Goal: Task Accomplishment & Management: Manage account settings

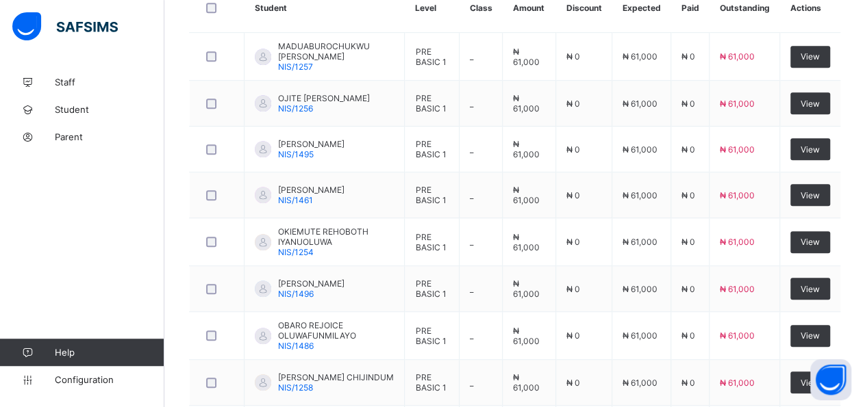
scroll to position [390, 0]
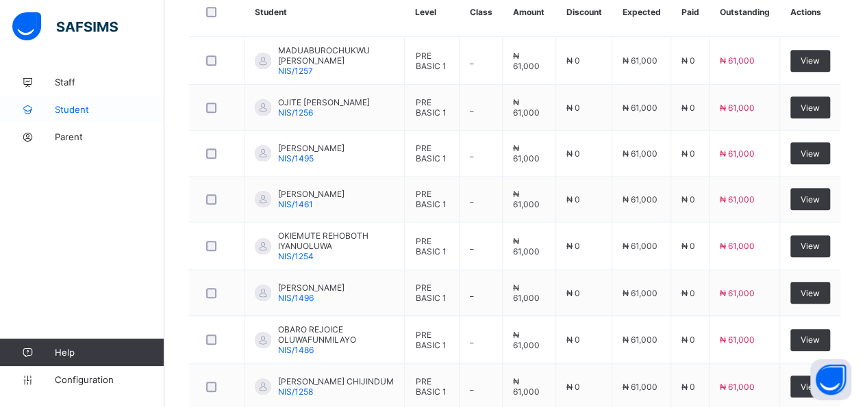
click at [90, 108] on span "Student" at bounding box center [110, 109] width 110 height 11
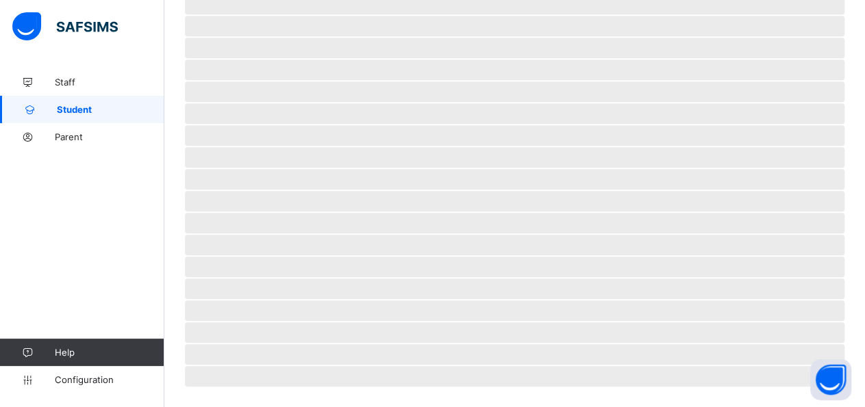
scroll to position [322, 0]
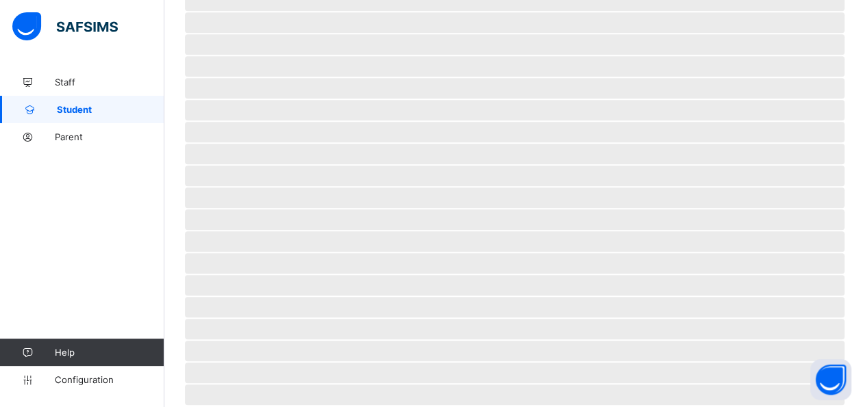
click at [77, 108] on span "Student" at bounding box center [110, 109] width 107 height 11
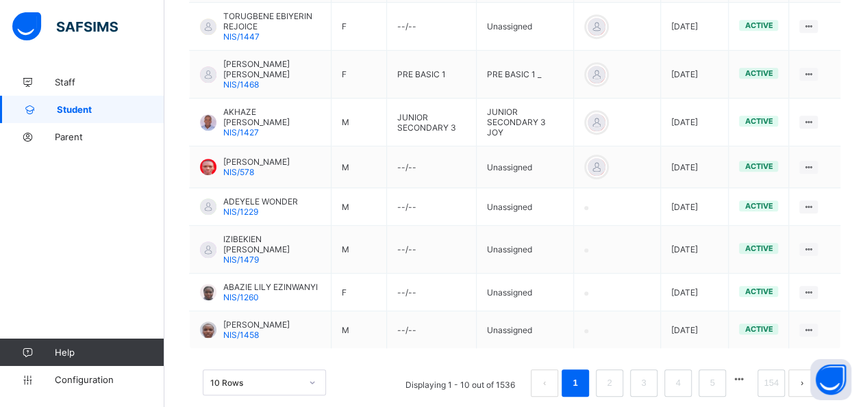
scroll to position [483, 0]
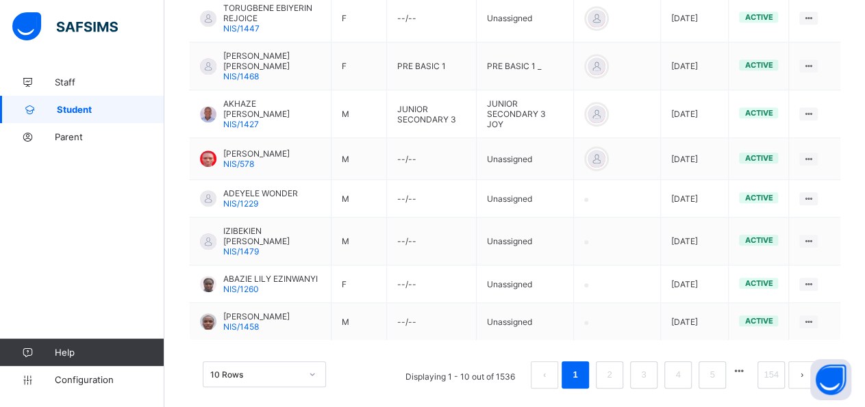
click at [76, 107] on span "Student" at bounding box center [110, 109] width 107 height 11
click at [86, 112] on span "Student" at bounding box center [110, 109] width 107 height 11
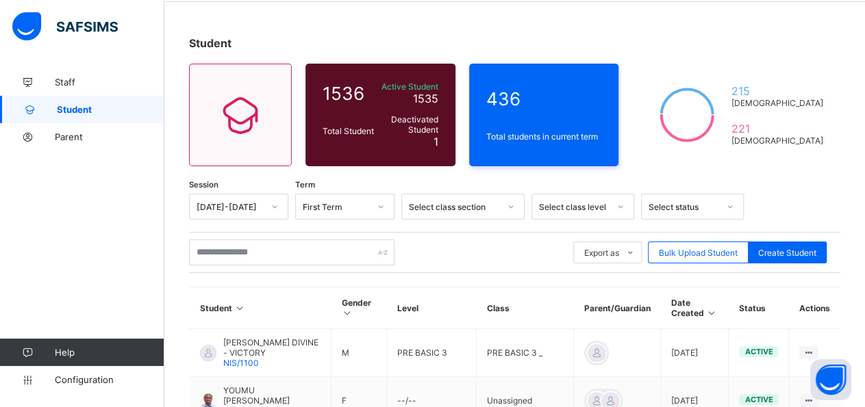
scroll to position [33, 0]
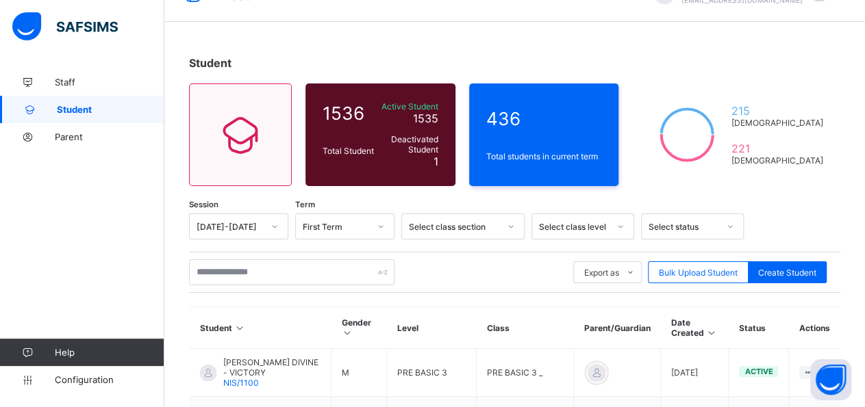
click at [223, 66] on span "Student" at bounding box center [210, 63] width 42 height 14
click at [225, 66] on span "Student" at bounding box center [210, 63] width 42 height 14
click at [88, 106] on span "Student" at bounding box center [110, 109] width 107 height 11
click at [835, 329] on th "Actions" at bounding box center [814, 328] width 51 height 42
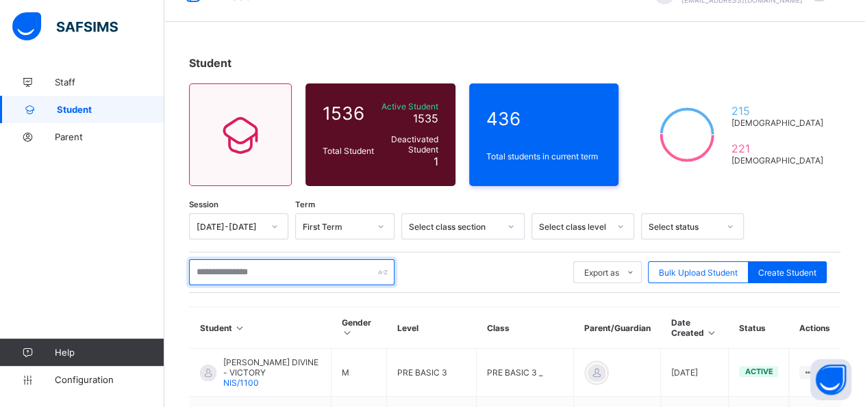
click at [322, 272] on input "text" at bounding box center [291, 272] width 205 height 26
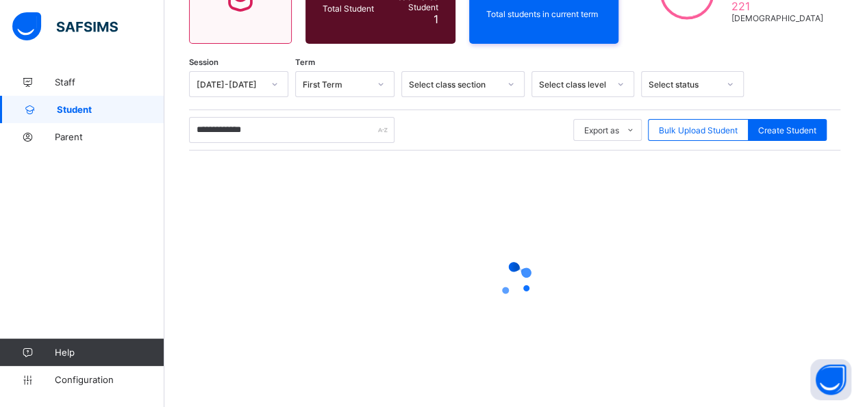
scroll to position [198, 0]
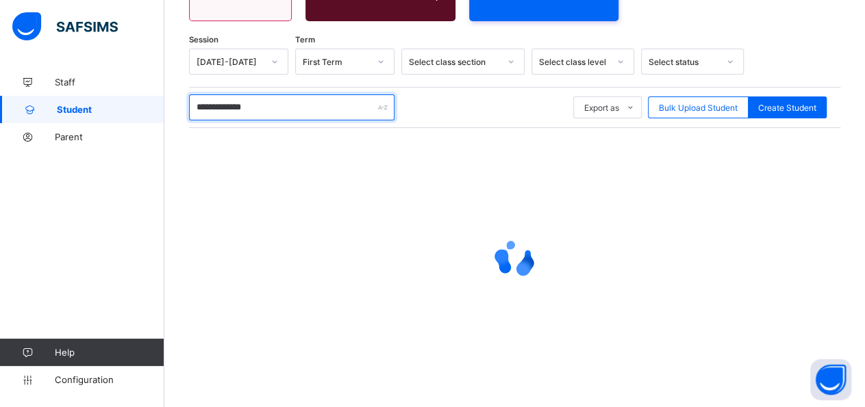
click at [264, 109] on input "**********" at bounding box center [291, 107] width 205 height 26
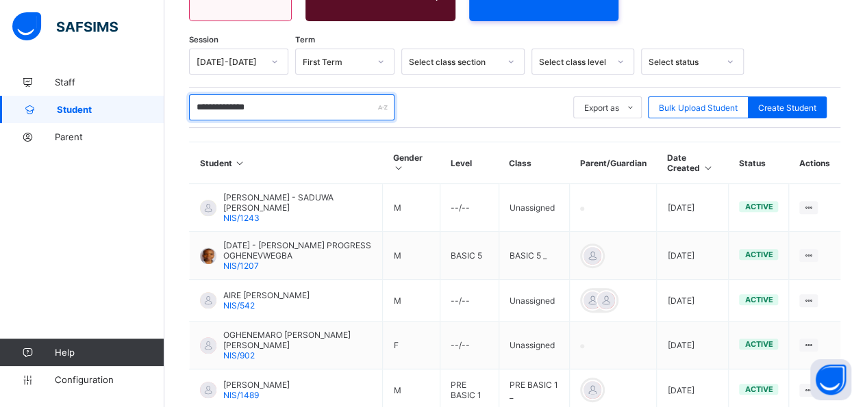
scroll to position [164, 0]
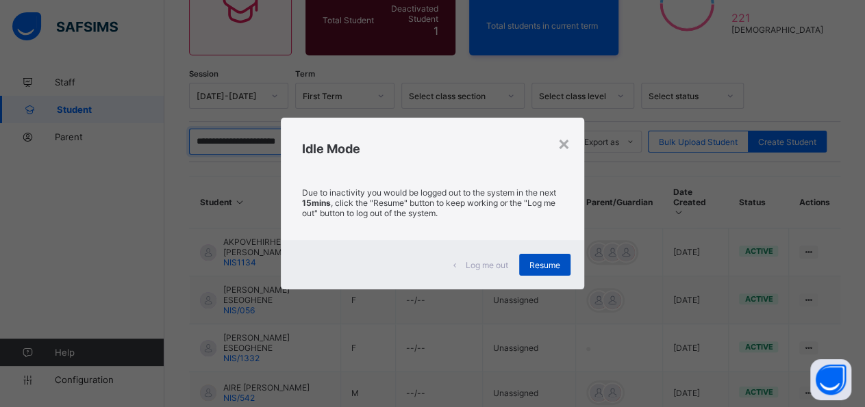
type input "**********"
click at [540, 261] on span "Resume" at bounding box center [544, 265] width 31 height 10
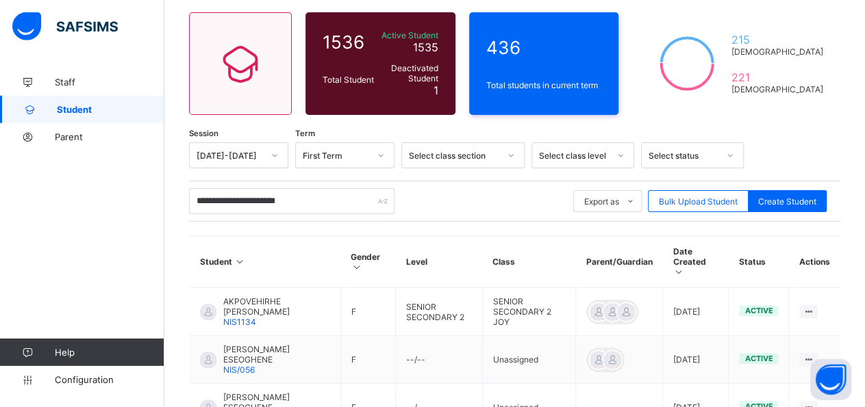
scroll to position [107, 0]
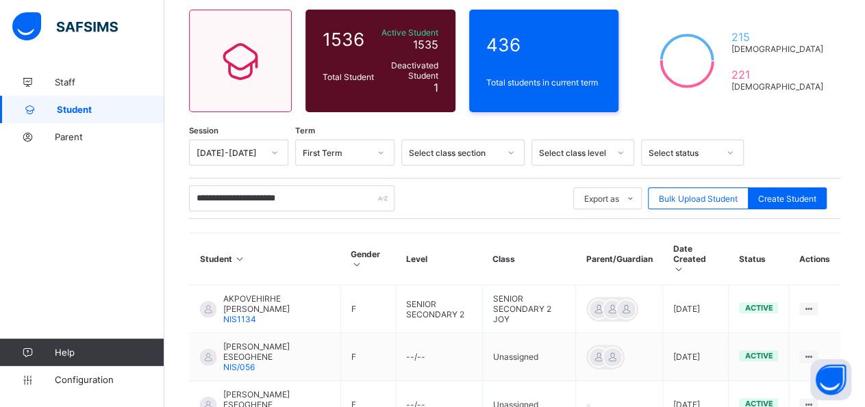
click at [821, 246] on th "Actions" at bounding box center [814, 259] width 51 height 52
click at [821, 257] on th "Actions" at bounding box center [814, 259] width 51 height 52
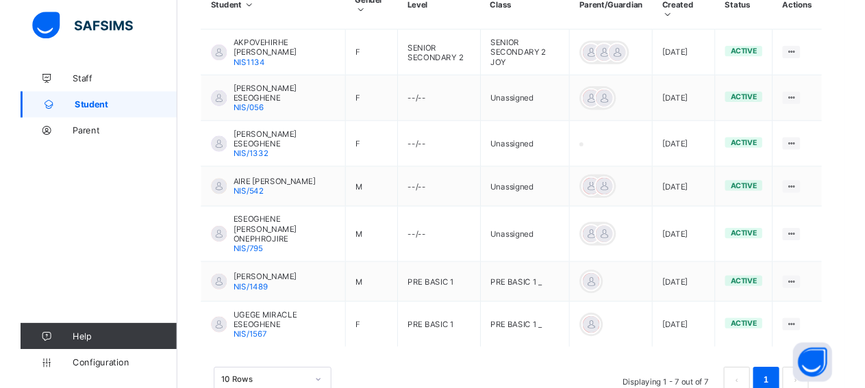
scroll to position [373, 0]
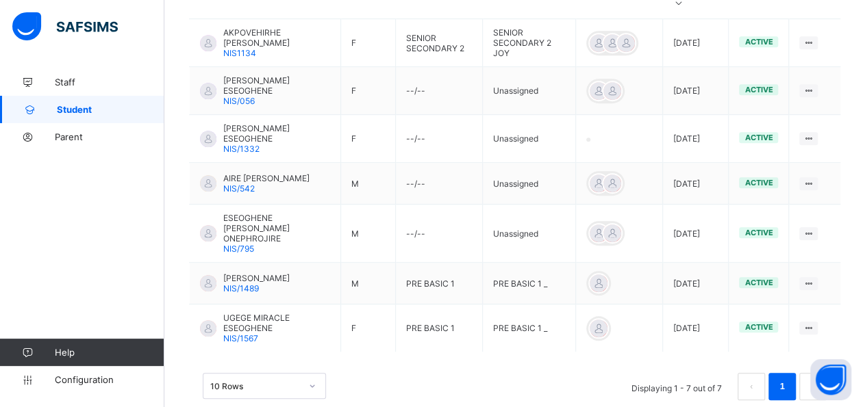
drag, startPoint x: 875, startPoint y: 399, endPoint x: 862, endPoint y: -58, distance: 457.5
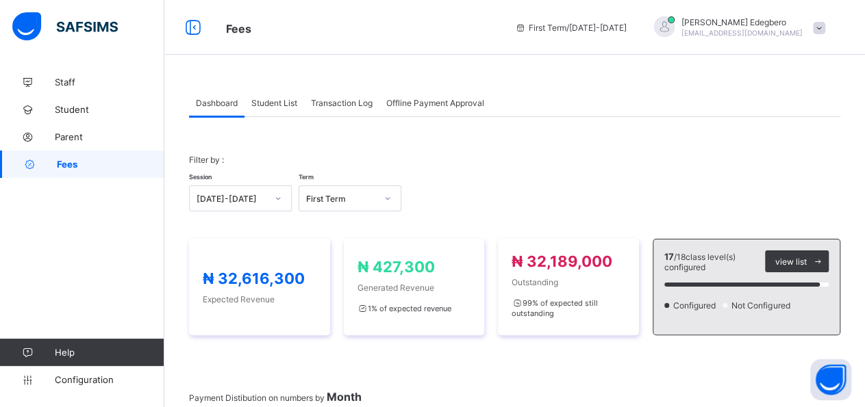
click at [210, 105] on span "Dashboard" at bounding box center [217, 103] width 42 height 10
click at [283, 110] on div "Student List" at bounding box center [274, 102] width 60 height 27
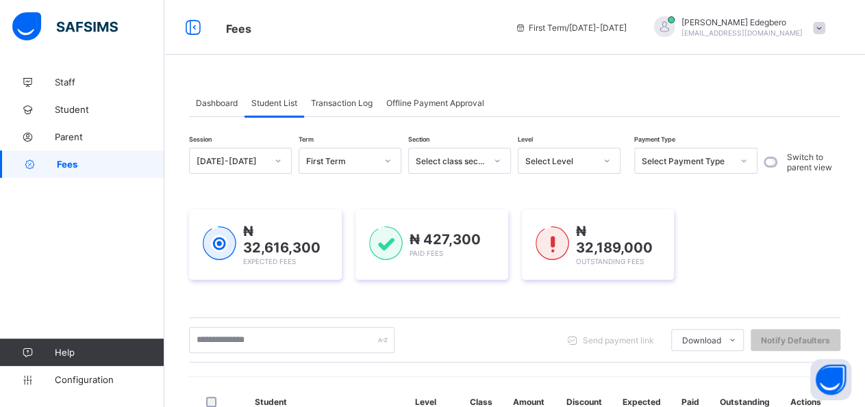
click at [283, 99] on span "Student List" at bounding box center [274, 103] width 46 height 10
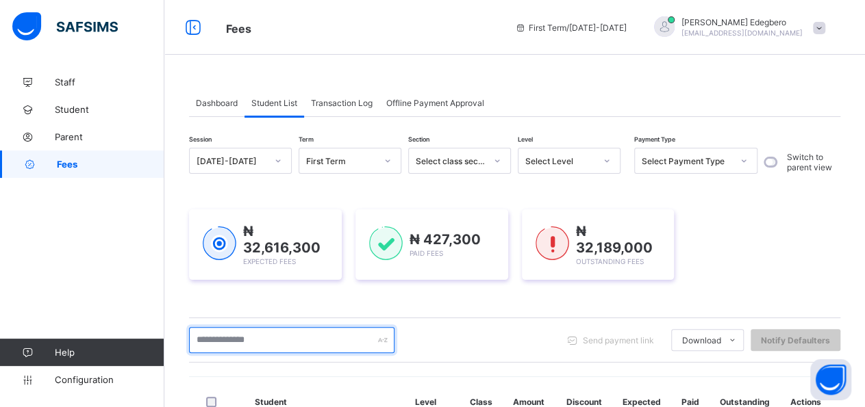
click at [307, 339] on input "text" at bounding box center [291, 340] width 205 height 26
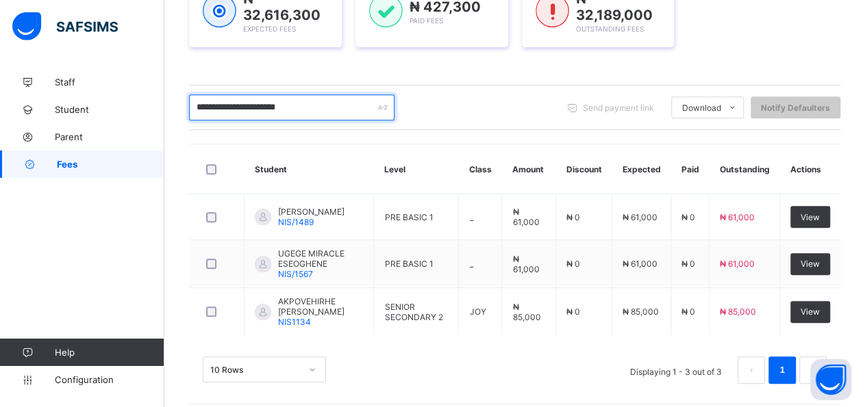
scroll to position [237, 0]
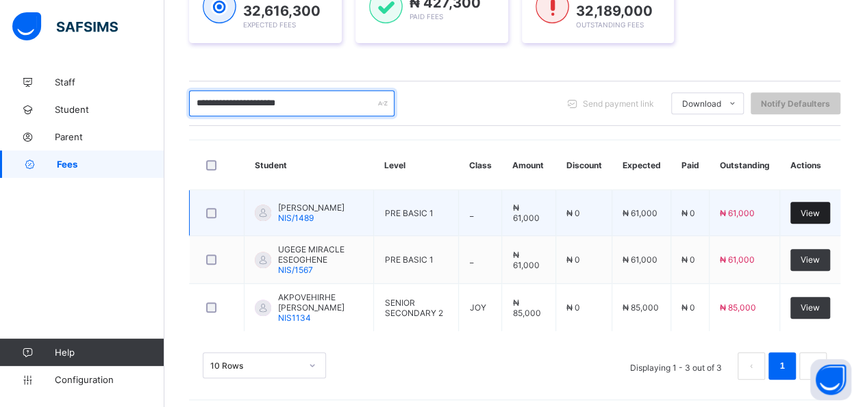
type input "**********"
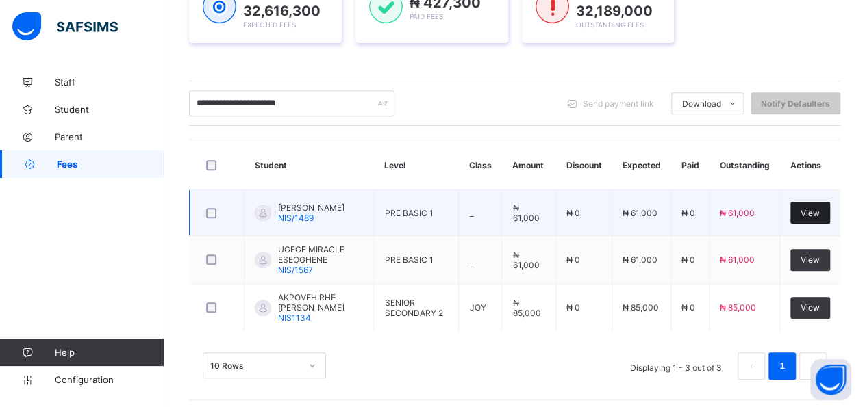
click at [824, 217] on div "View" at bounding box center [810, 213] width 40 height 22
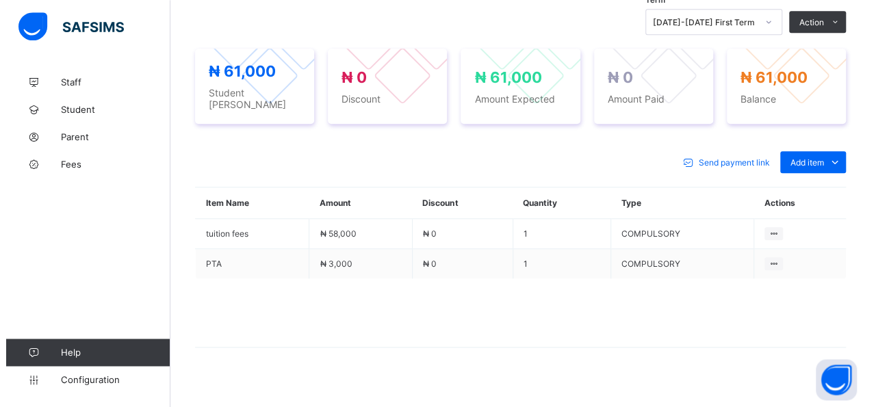
scroll to position [486, 0]
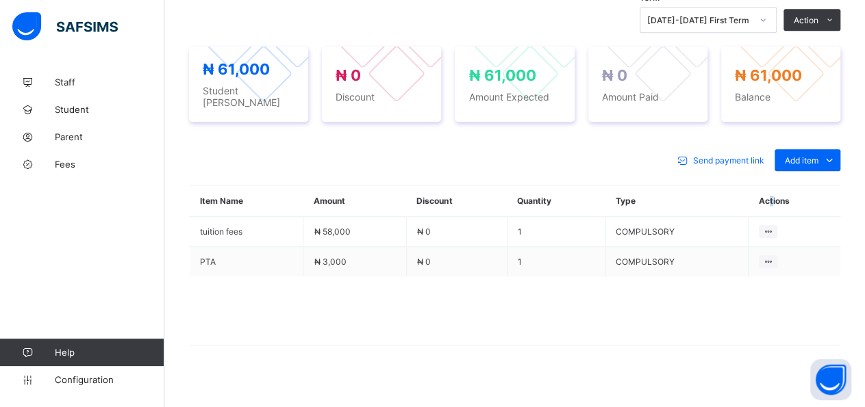
click at [782, 194] on th "Actions" at bounding box center [794, 201] width 92 height 31
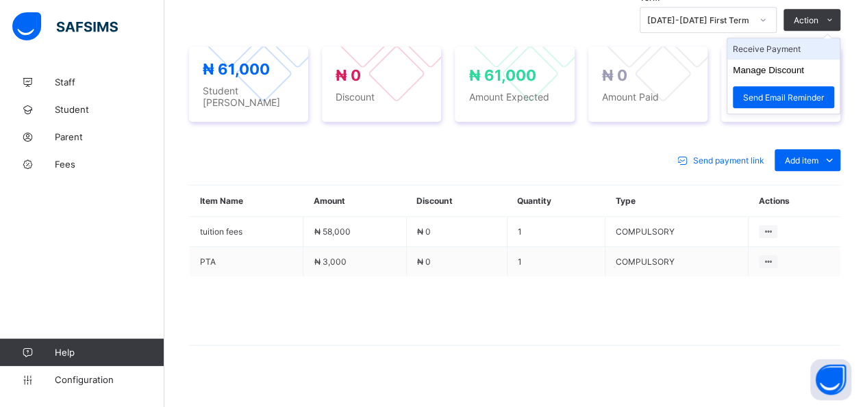
click at [814, 45] on li "Receive Payment" at bounding box center [783, 48] width 112 height 21
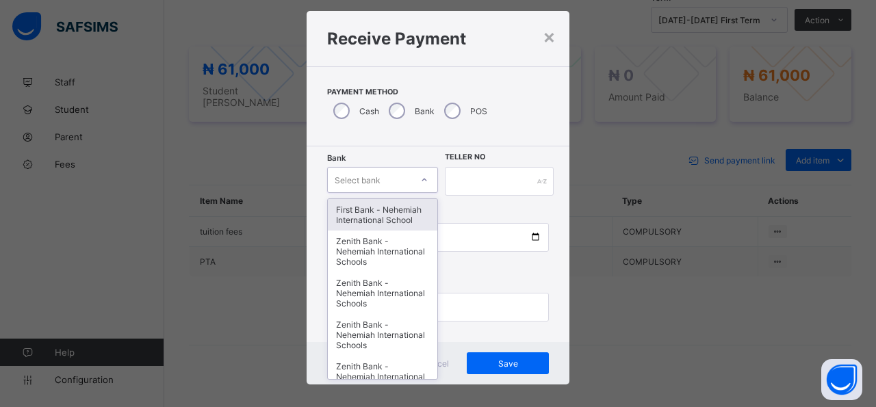
click at [367, 193] on div "option First Bank - Nehemiah International School focused, 1 of 17. 17 results …" at bounding box center [382, 180] width 111 height 26
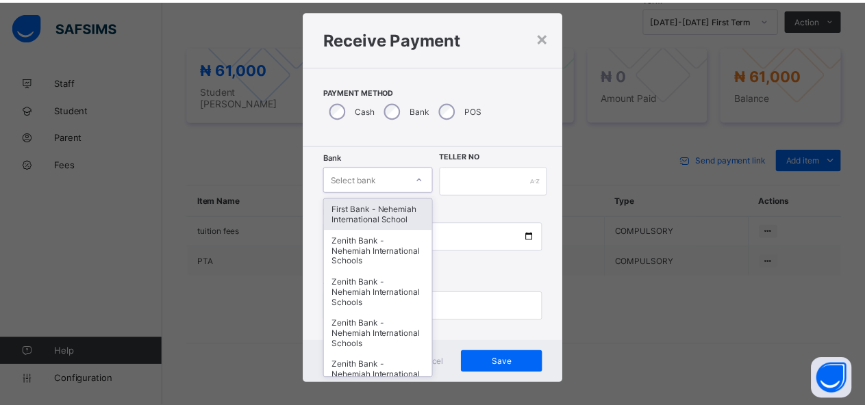
scroll to position [26, 0]
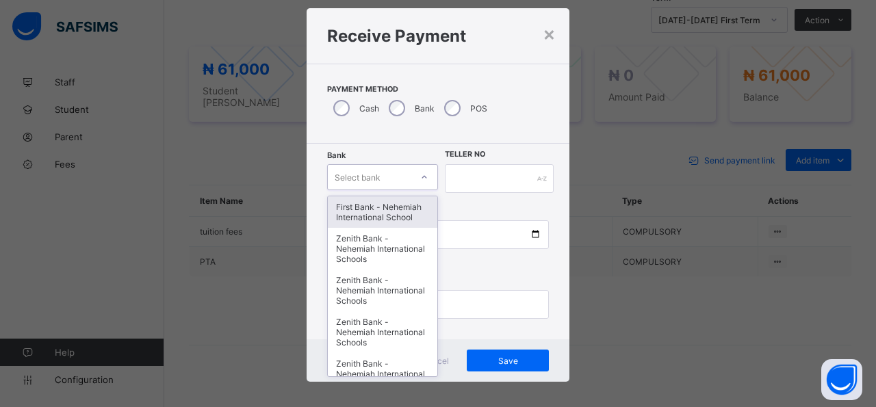
click at [378, 210] on div "First Bank - Nehemiah International School" at bounding box center [383, 211] width 110 height 31
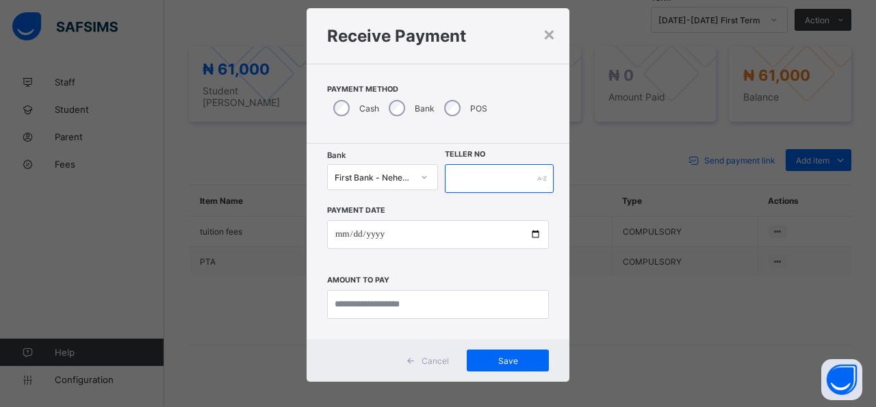
click at [524, 190] on input "text" at bounding box center [499, 178] width 109 height 29
type input "*****"
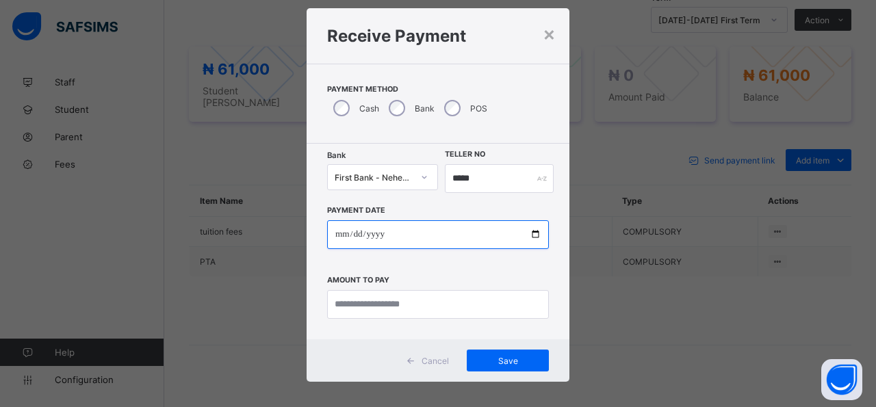
click at [531, 240] on input "date" at bounding box center [438, 234] width 222 height 29
click at [476, 229] on input "date" at bounding box center [438, 234] width 222 height 29
click at [471, 242] on input "date" at bounding box center [438, 234] width 222 height 29
drag, startPoint x: 436, startPoint y: 227, endPoint x: 448, endPoint y: 196, distance: 32.3
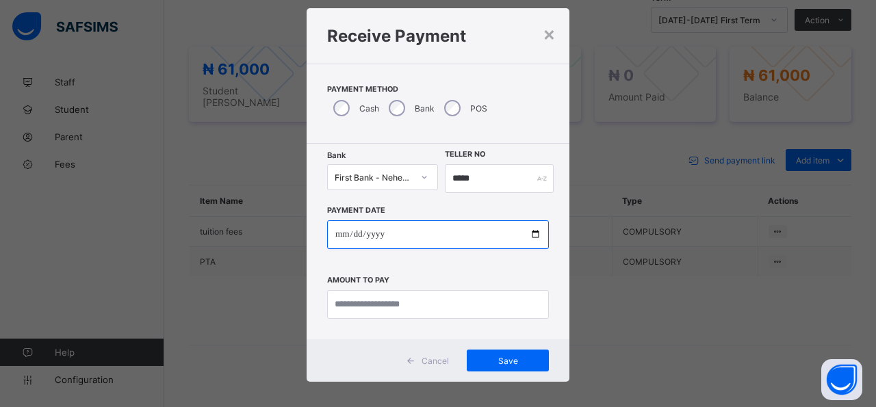
click at [449, 215] on div "Payment Date Amount to pay" at bounding box center [438, 256] width 222 height 126
click at [448, 196] on div "Payment Date Amount to pay" at bounding box center [438, 256] width 222 height 126
click at [366, 235] on input "date" at bounding box center [438, 234] width 222 height 29
click at [369, 233] on input "date" at bounding box center [438, 234] width 222 height 29
click at [335, 235] on input "date" at bounding box center [438, 234] width 222 height 29
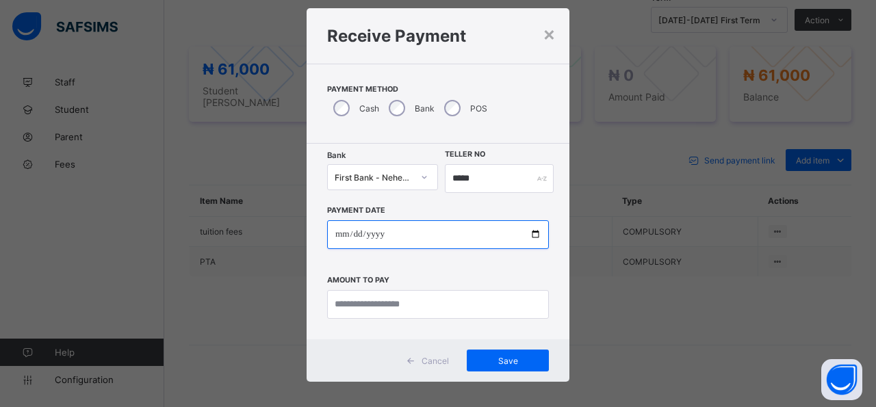
click at [351, 233] on input "**********" at bounding box center [438, 234] width 222 height 29
click at [534, 239] on input "**********" at bounding box center [438, 234] width 222 height 29
click at [533, 240] on input "**********" at bounding box center [438, 234] width 222 height 29
type input "**********"
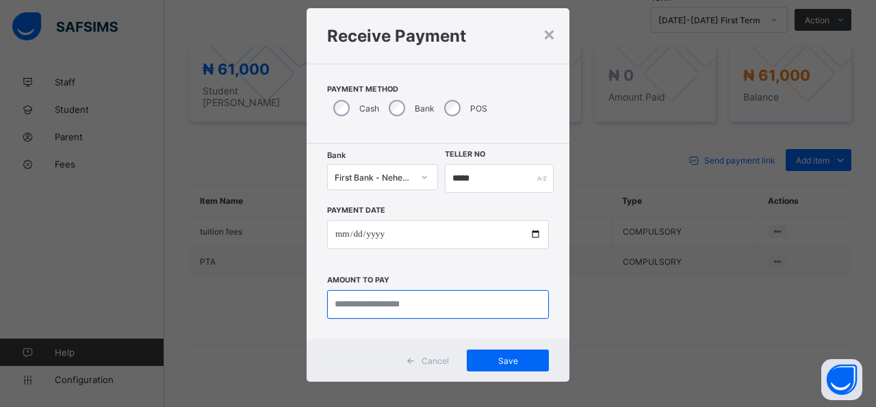
click at [420, 307] on input "currency" at bounding box center [438, 304] width 222 height 29
type input "********"
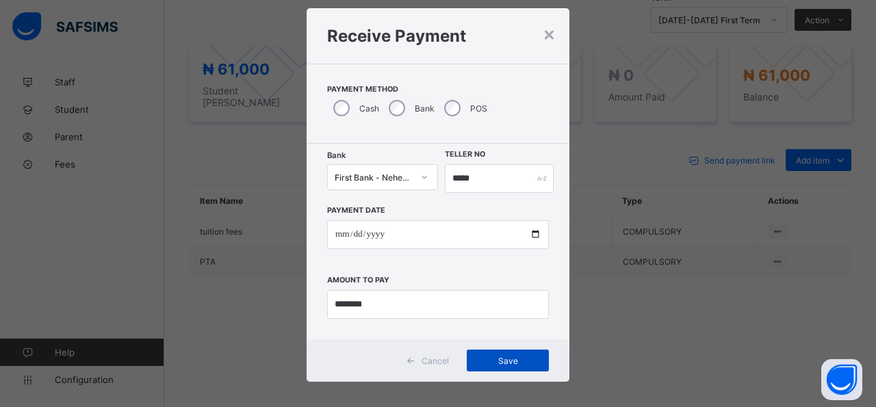
click at [501, 361] on span "Save" at bounding box center [508, 361] width 62 height 10
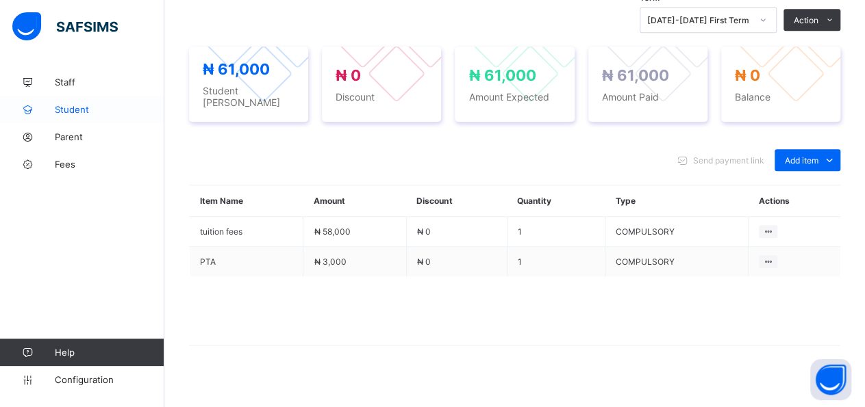
click at [69, 110] on span "Student" at bounding box center [110, 109] width 110 height 11
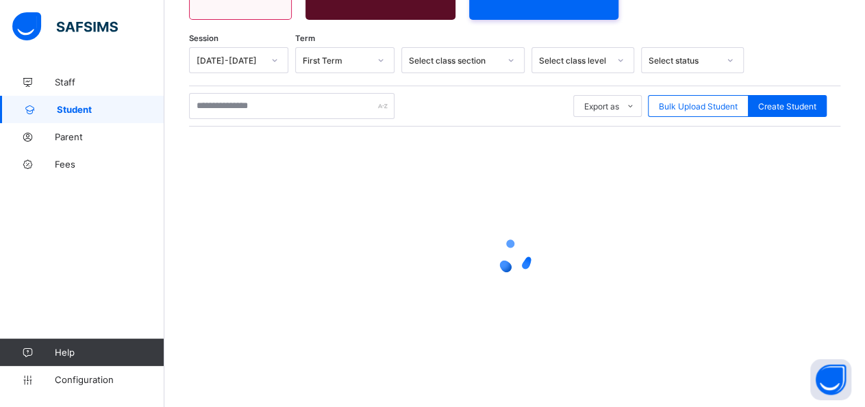
scroll to position [198, 0]
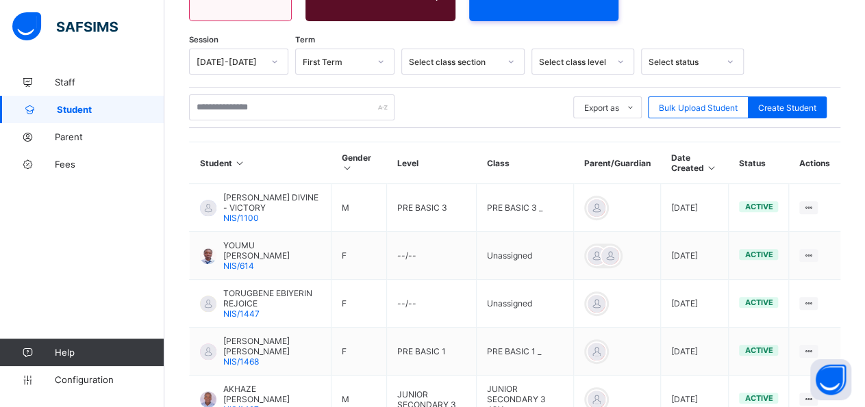
drag, startPoint x: 318, startPoint y: 93, endPoint x: 316, endPoint y: 102, distance: 9.1
click at [317, 97] on div "Export as Pdf Report Excel Report Excel Report (LMS) Bulk Upload Student Create…" at bounding box center [514, 107] width 651 height 41
click at [316, 103] on input "text" at bounding box center [291, 107] width 205 height 26
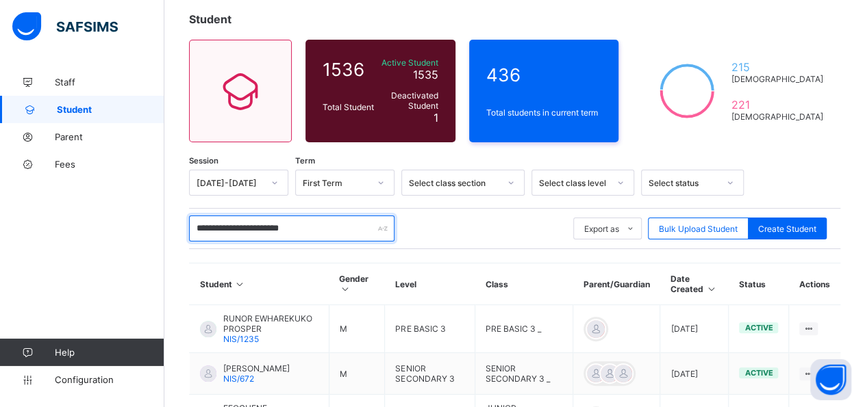
scroll to position [71, 0]
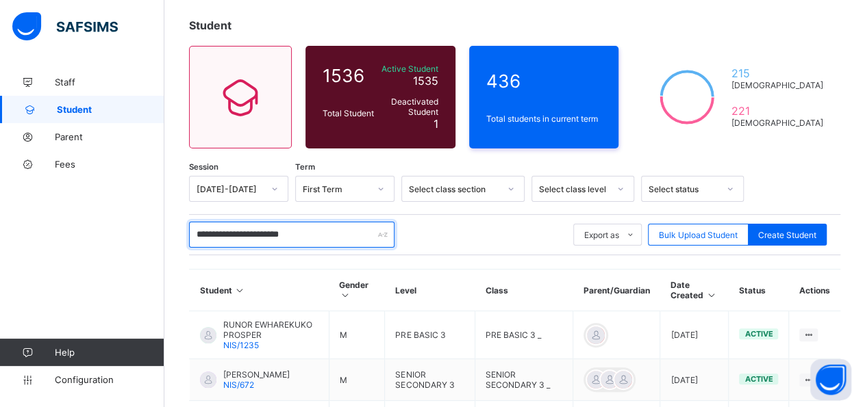
type input "**********"
click at [818, 290] on th "Actions" at bounding box center [814, 291] width 51 height 42
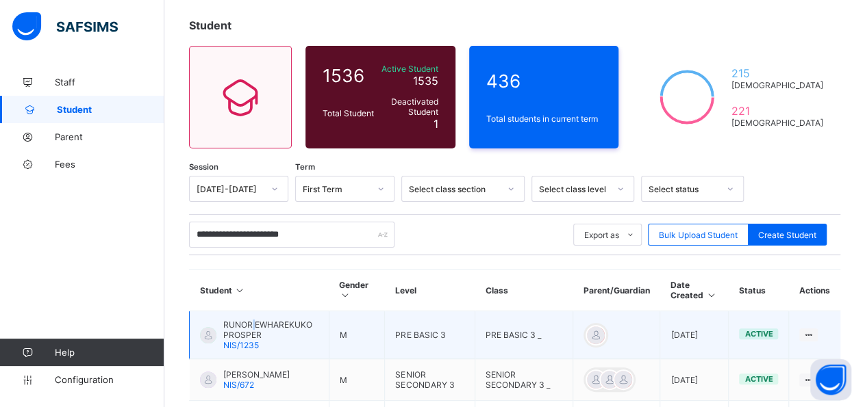
click at [254, 324] on span "RUNOR EWHAREKUKO PROSPER" at bounding box center [270, 330] width 95 height 21
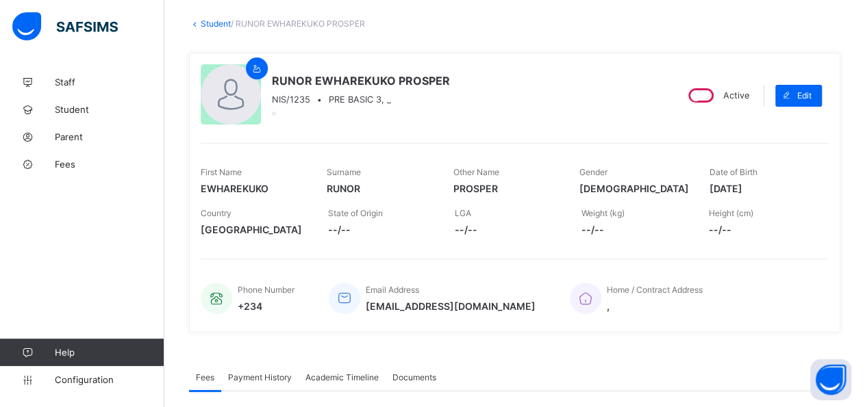
click at [722, 101] on div "Active" at bounding box center [717, 95] width 71 height 21
click at [253, 68] on icon at bounding box center [257, 69] width 12 height 10
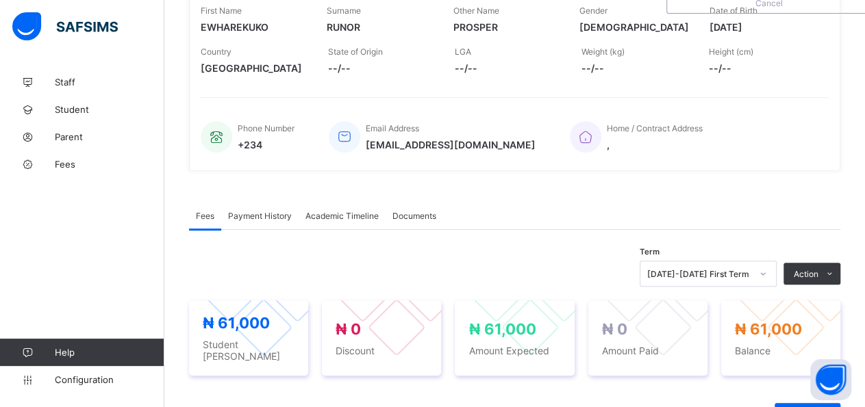
scroll to position [225, 0]
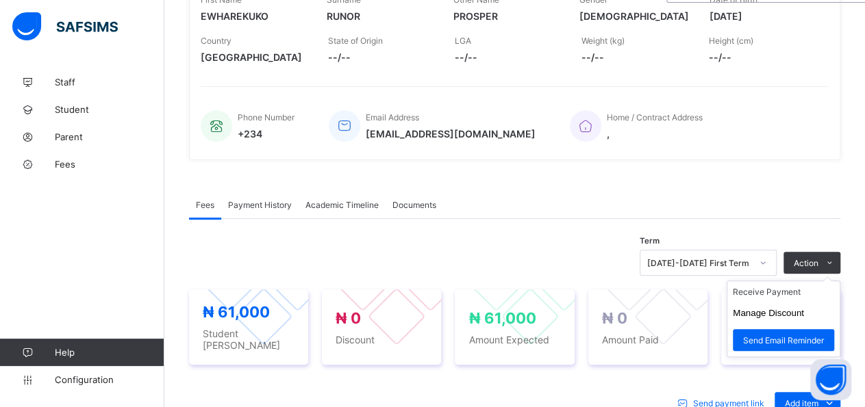
click at [824, 281] on ul "Receive Payment Manage Discount Send Email Reminder" at bounding box center [783, 319] width 114 height 77
click at [807, 286] on li "Receive Payment" at bounding box center [783, 291] width 112 height 21
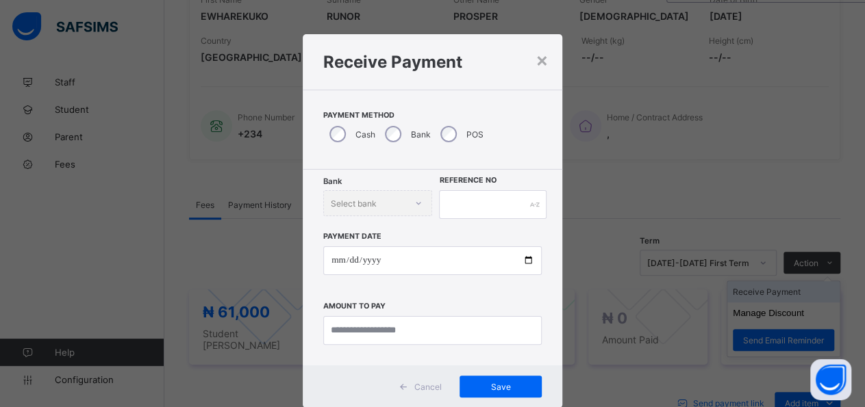
scroll to position [26, 0]
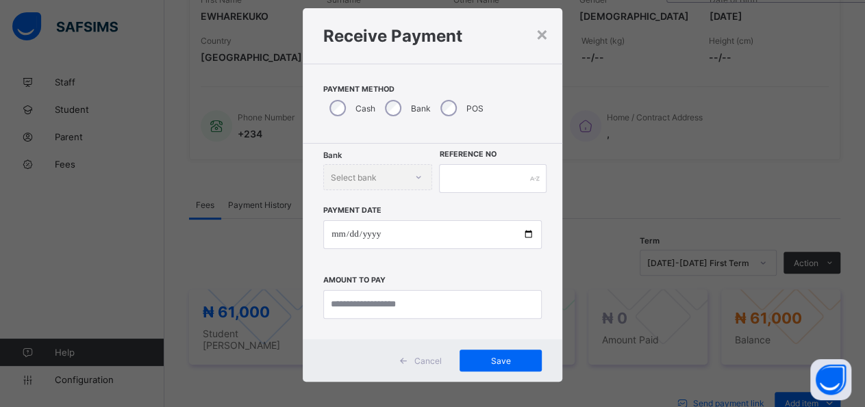
click at [379, 110] on div "Bank" at bounding box center [406, 108] width 55 height 29
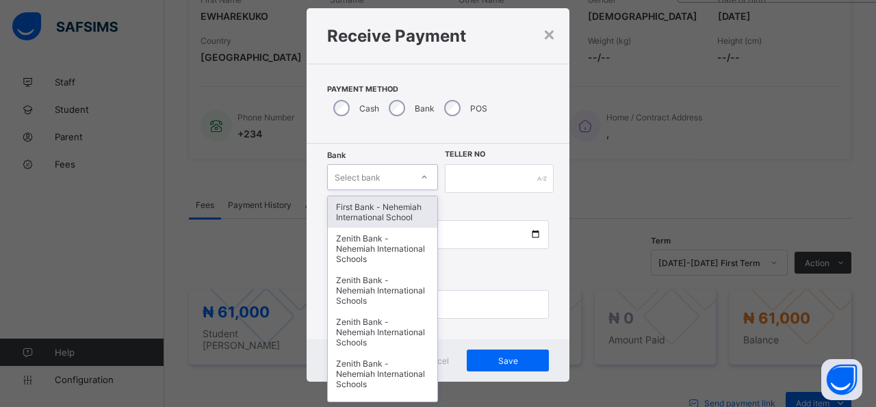
click at [420, 175] on icon at bounding box center [424, 177] width 8 height 14
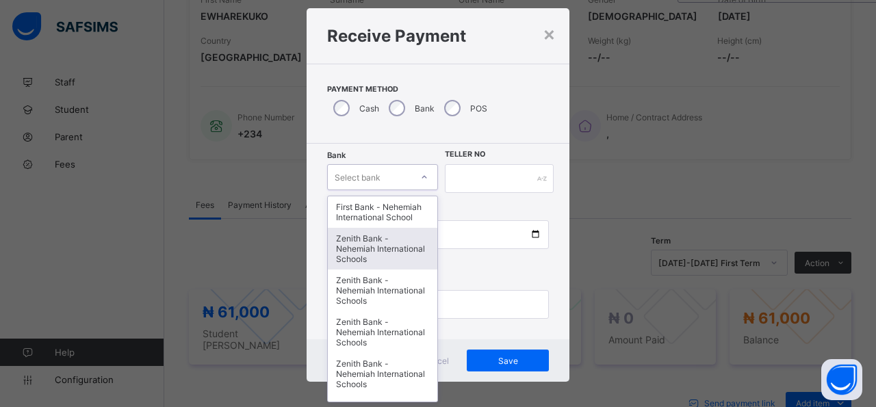
click at [366, 253] on div "Zenith Bank - Nehemiah International Schools" at bounding box center [383, 249] width 110 height 42
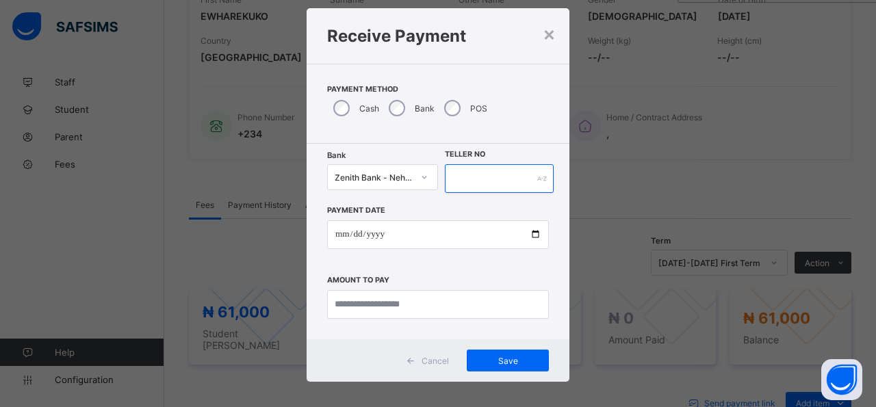
click at [498, 177] on input "text" at bounding box center [499, 178] width 109 height 29
type input "*****"
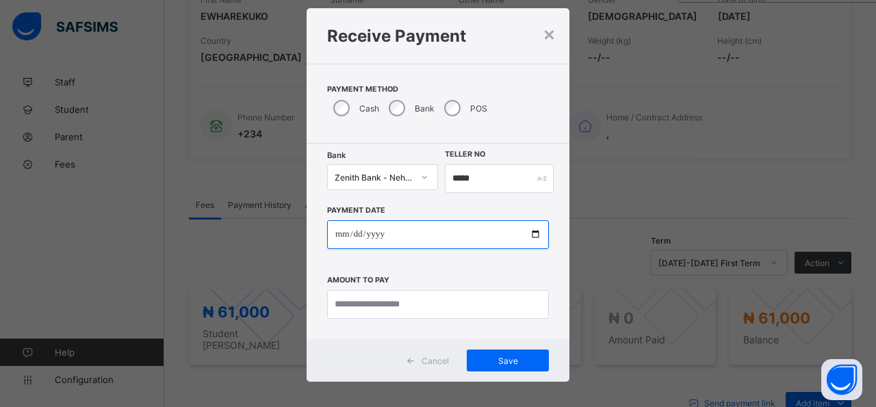
click at [527, 236] on input "date" at bounding box center [438, 234] width 222 height 29
type input "**********"
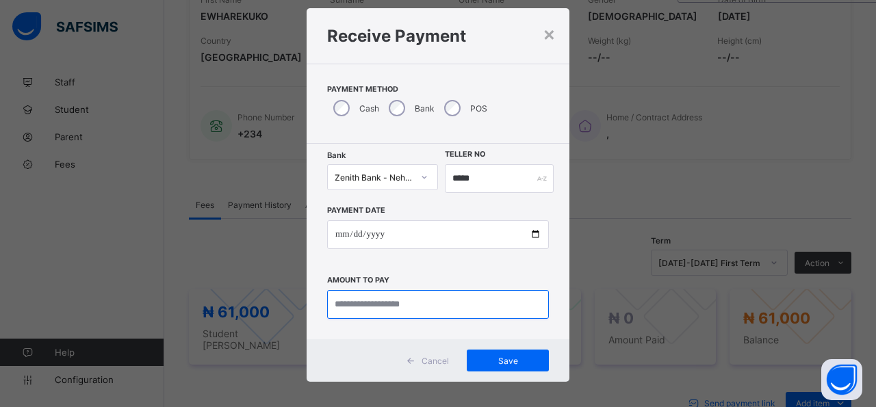
click at [433, 310] on input "currency" at bounding box center [438, 304] width 222 height 29
type input "********"
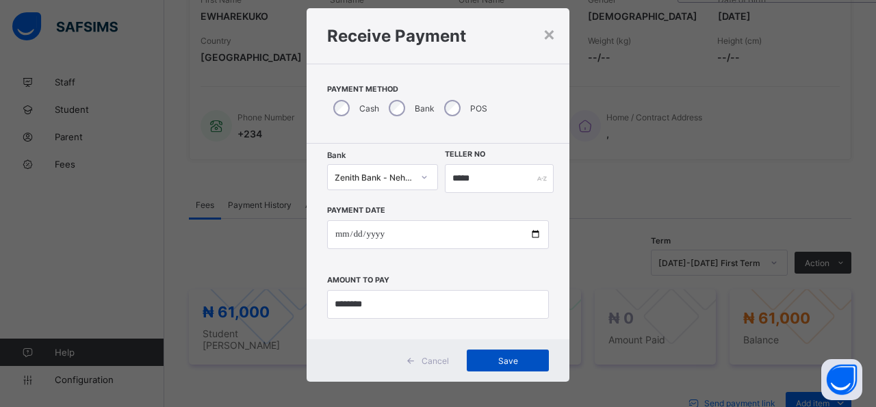
click at [513, 358] on span "Save" at bounding box center [508, 361] width 62 height 10
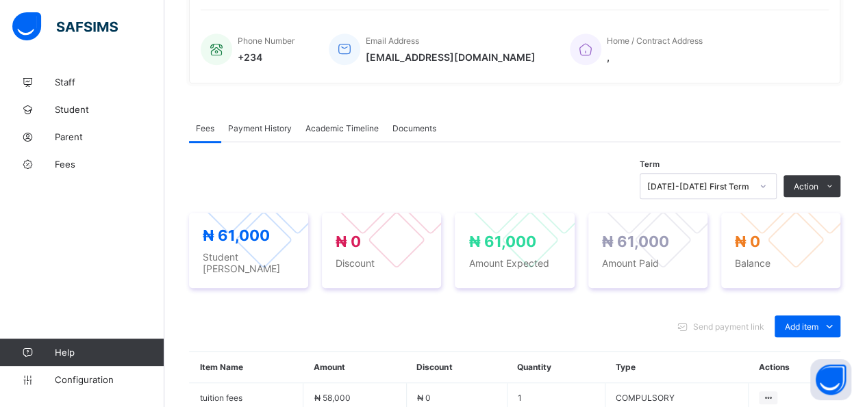
scroll to position [468, 0]
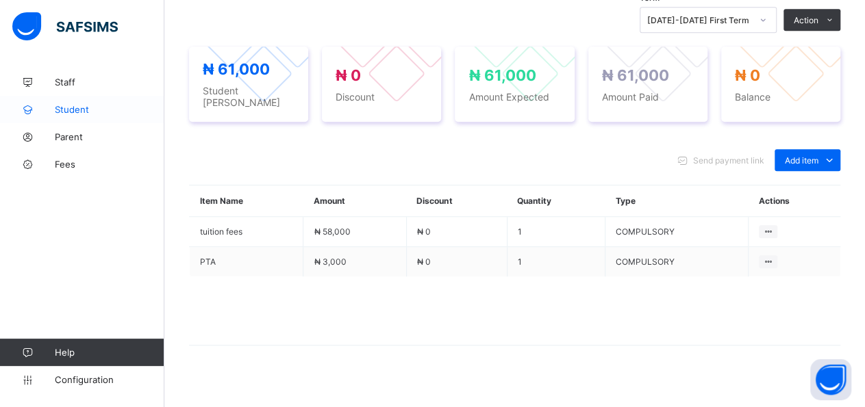
click at [84, 110] on span "Student" at bounding box center [110, 109] width 110 height 11
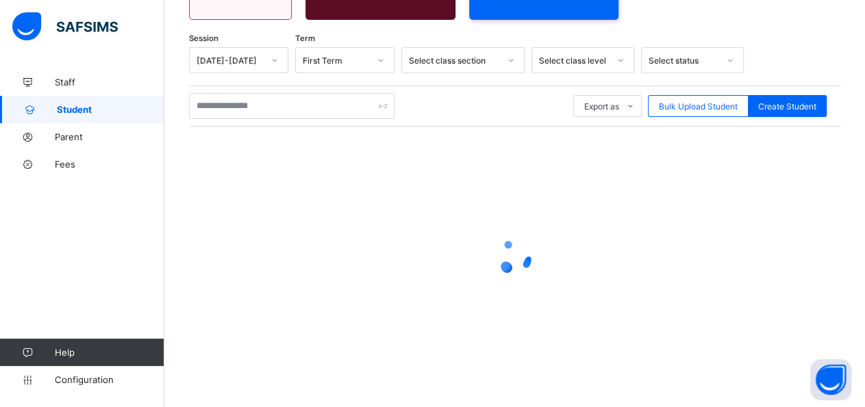
scroll to position [198, 0]
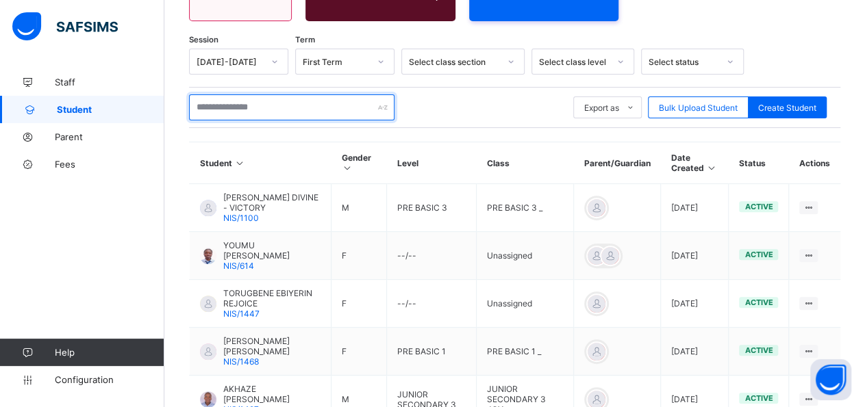
click at [318, 107] on input "text" at bounding box center [291, 107] width 205 height 26
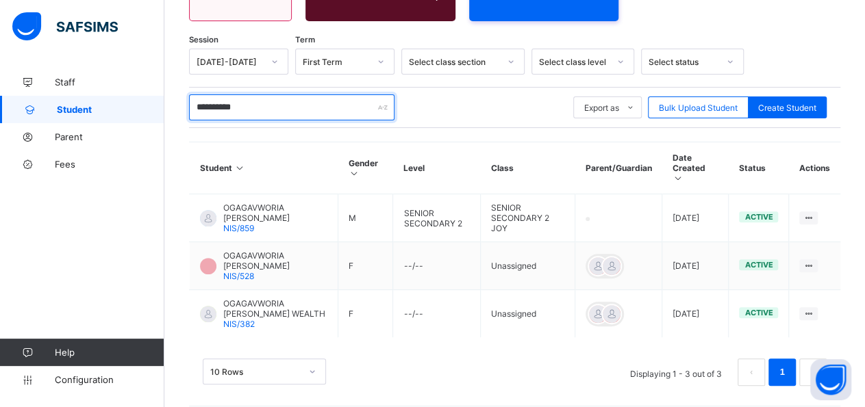
scroll to position [190, 0]
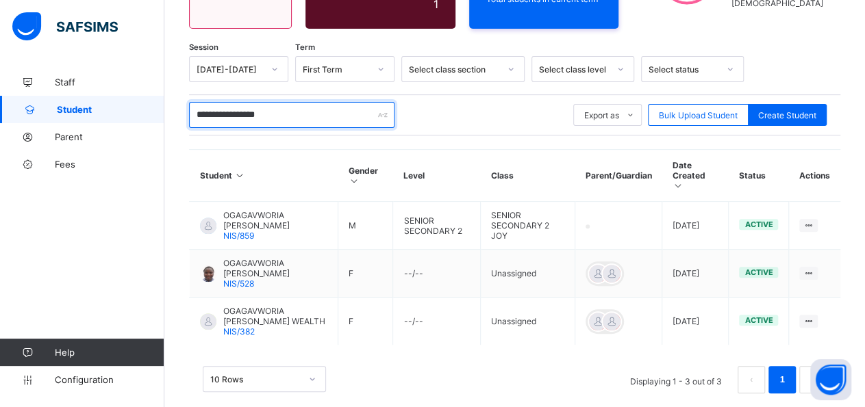
type input "**********"
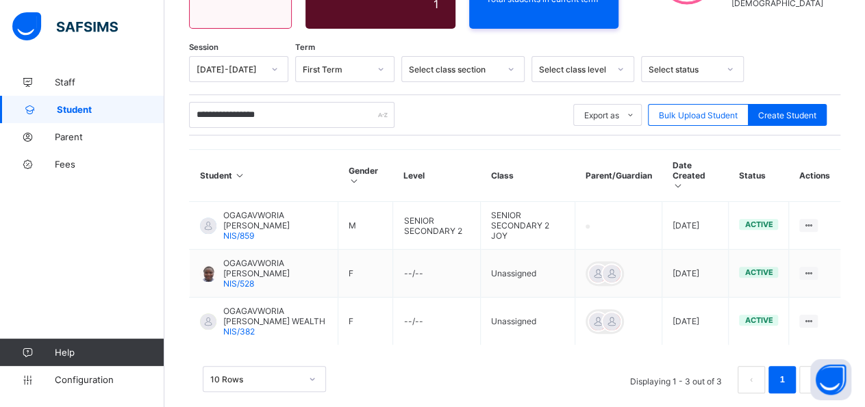
click at [88, 103] on link "Student" at bounding box center [82, 109] width 164 height 27
click at [121, 113] on span "Student" at bounding box center [110, 109] width 107 height 11
click at [121, 111] on span "Student" at bounding box center [110, 109] width 107 height 11
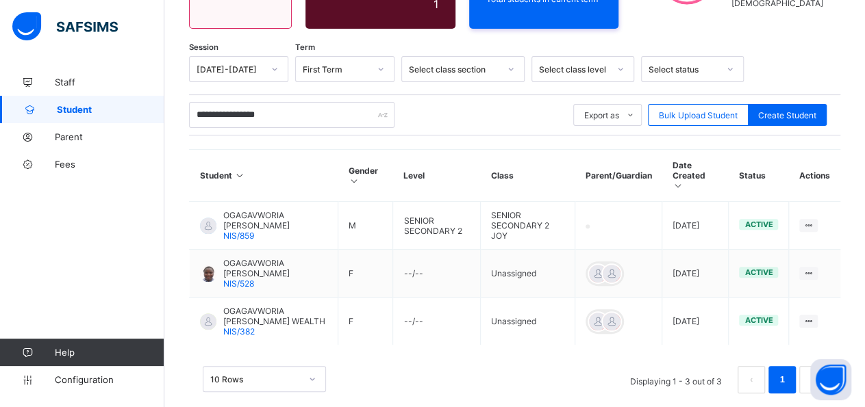
click at [121, 111] on span "Student" at bounding box center [110, 109] width 107 height 11
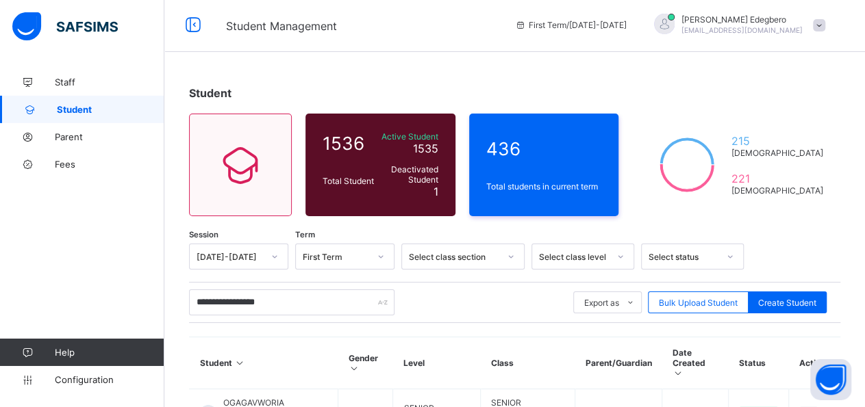
scroll to position [0, 0]
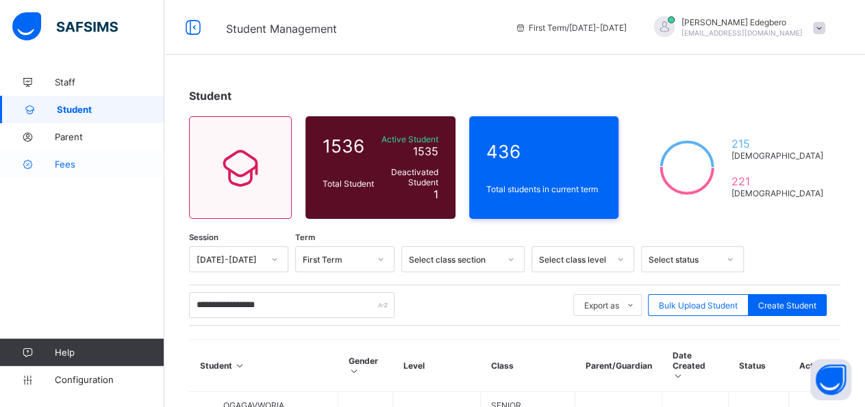
click at [69, 159] on span "Fees" at bounding box center [110, 164] width 110 height 11
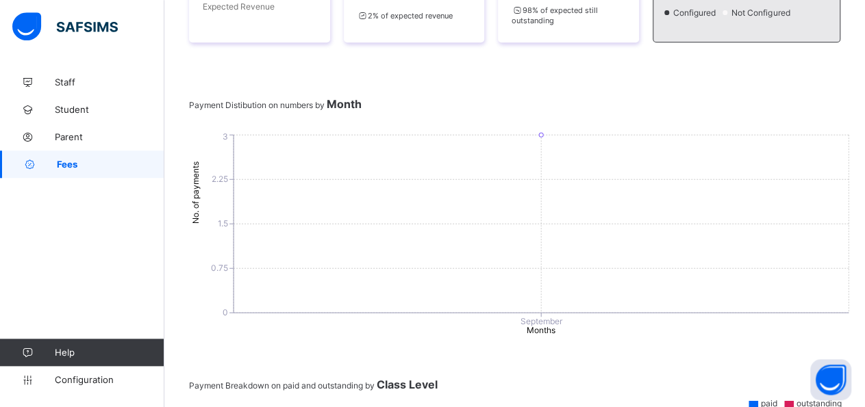
scroll to position [296, 0]
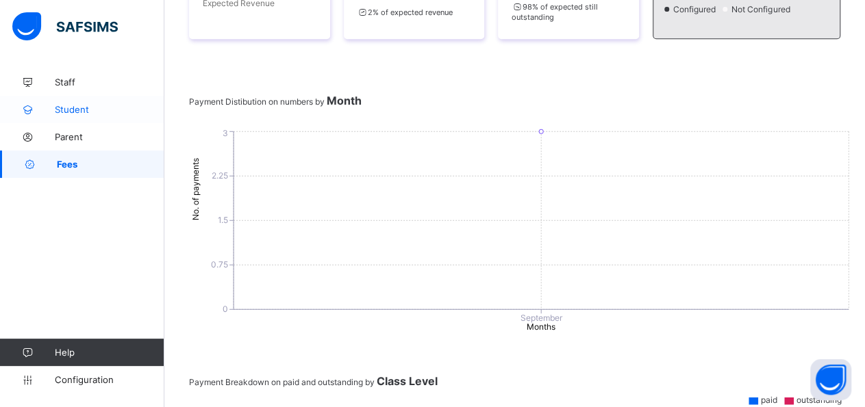
click at [84, 107] on span "Student" at bounding box center [110, 109] width 110 height 11
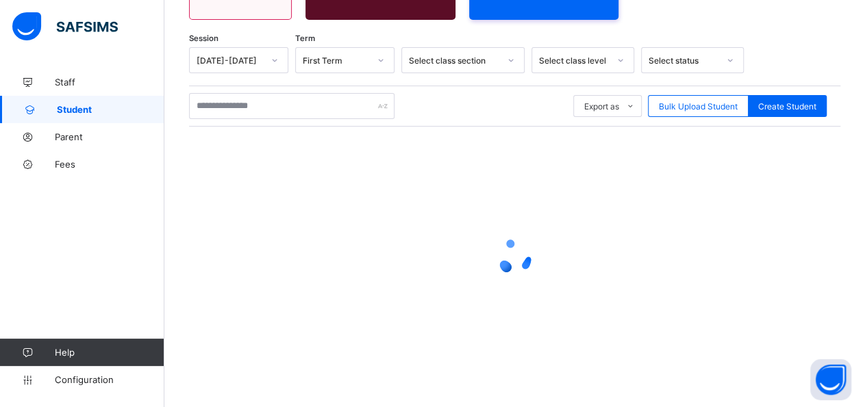
scroll to position [198, 0]
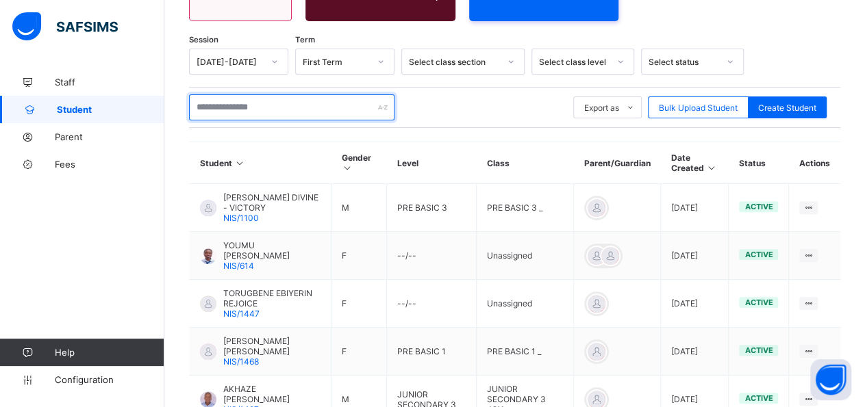
click at [301, 109] on input "text" at bounding box center [291, 107] width 205 height 26
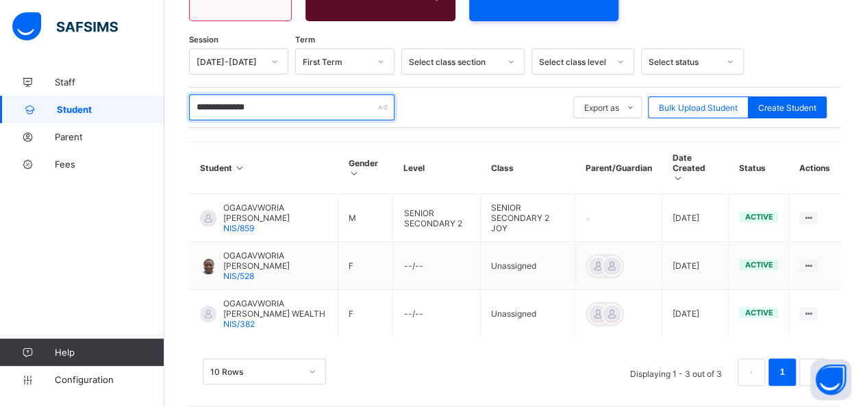
scroll to position [190, 0]
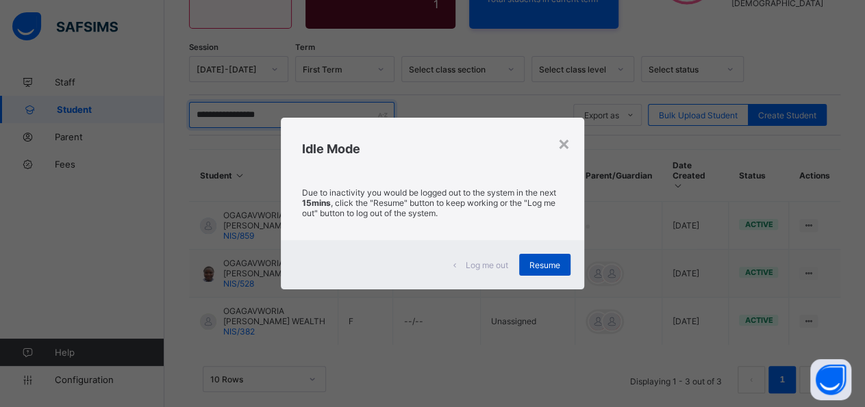
type input "**********"
click at [557, 275] on div "Resume" at bounding box center [544, 265] width 51 height 22
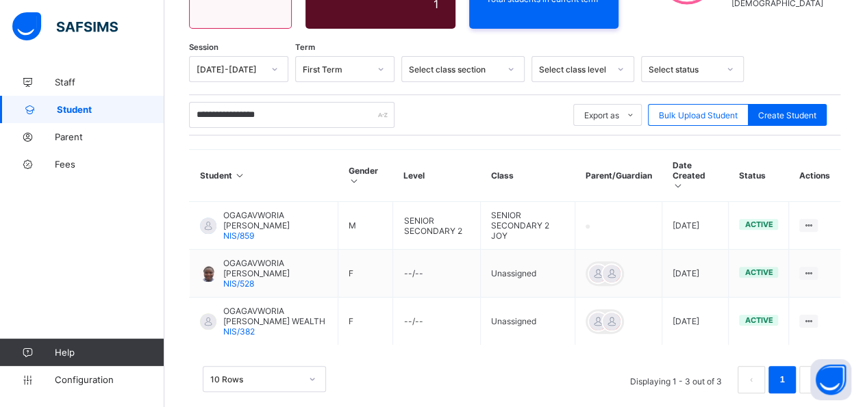
click at [542, 253] on td "Unassigned" at bounding box center [528, 274] width 94 height 48
